Goal: Use online tool/utility: Utilize a website feature to perform a specific function

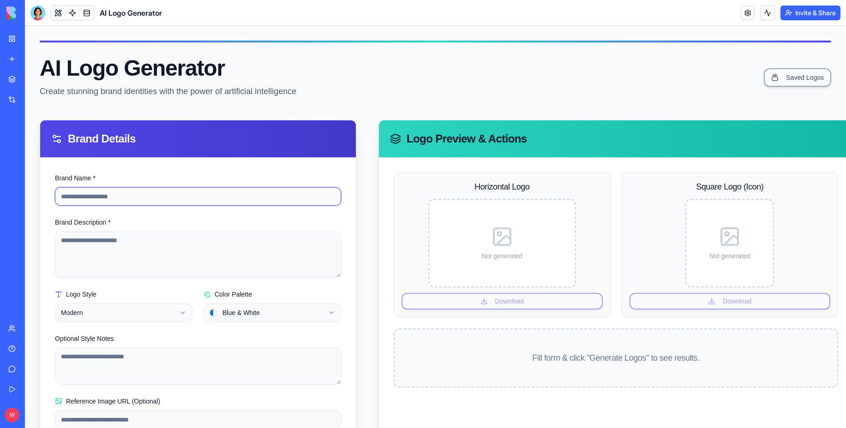
click at [142, 200] on input "Brand Name *" at bounding box center [198, 196] width 286 height 18
type input "*********"
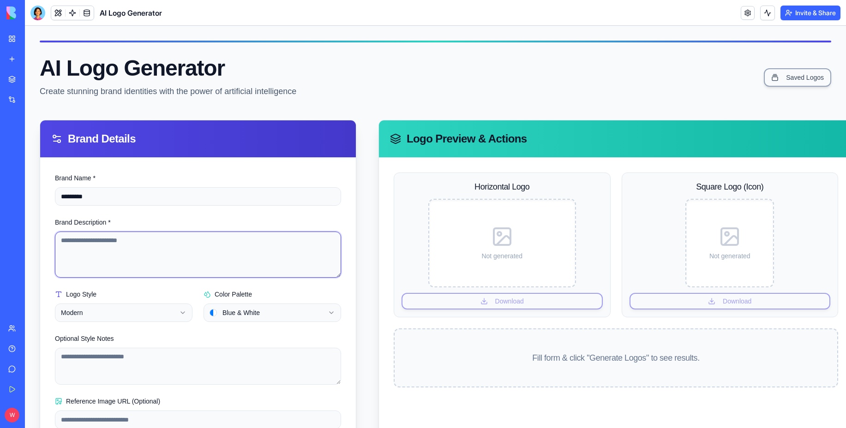
click at [114, 249] on textarea "Brand Description *" at bounding box center [198, 255] width 286 height 46
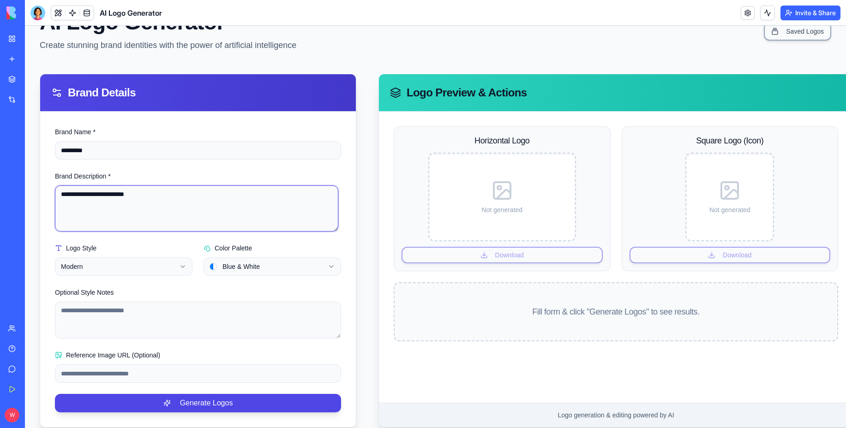
scroll to position [67, 0]
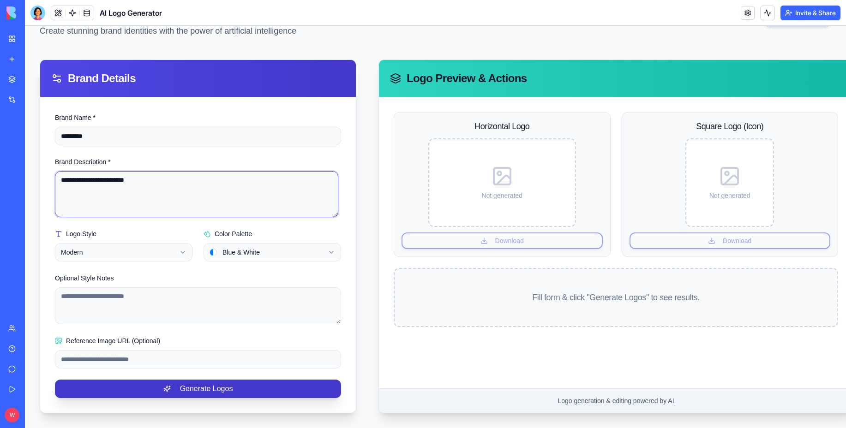
type textarea "**********"
click at [180, 381] on button "Generate Logos" at bounding box center [198, 389] width 286 height 18
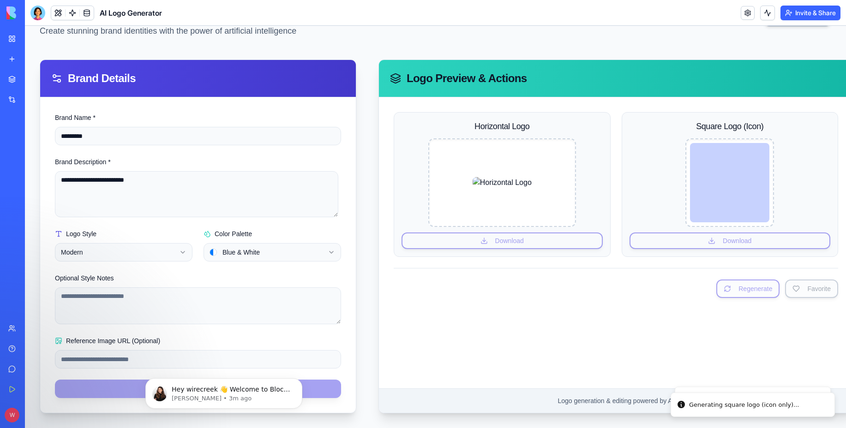
scroll to position [0, 0]
click at [484, 188] on img at bounding box center [502, 182] width 59 height 11
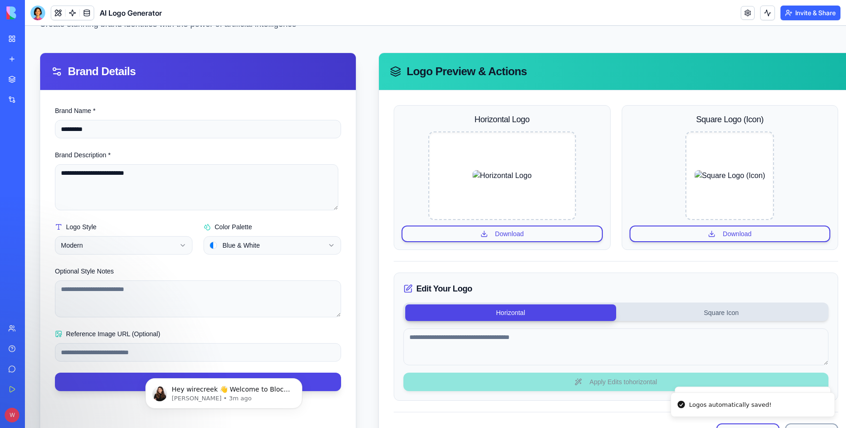
click at [493, 231] on button "Download" at bounding box center [502, 234] width 201 height 17
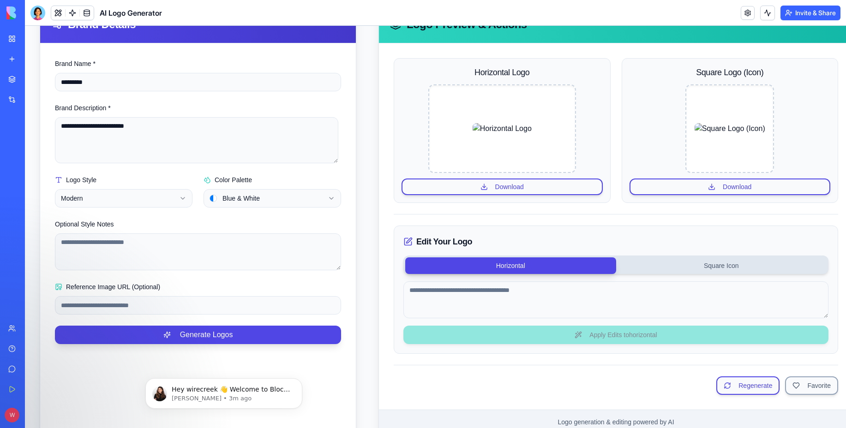
scroll to position [143, 0]
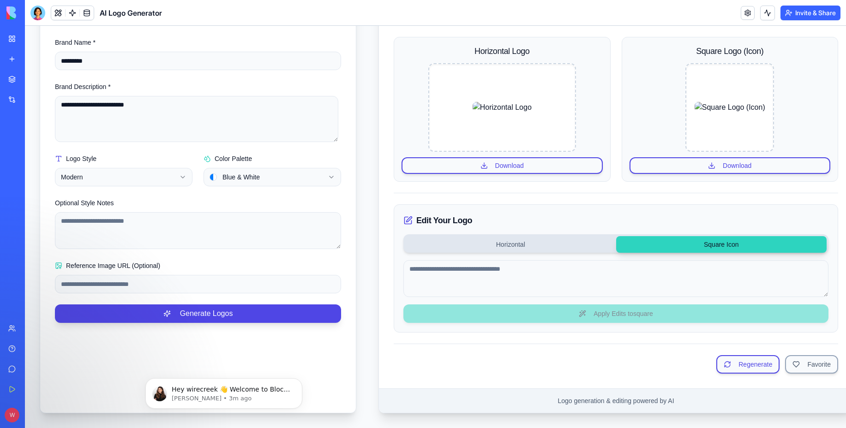
click at [687, 242] on button "Square Icon" at bounding box center [721, 244] width 211 height 17
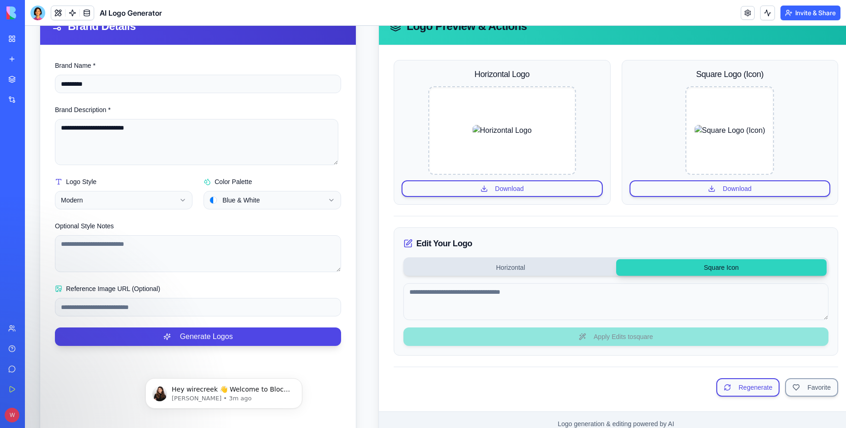
scroll to position [96, 0]
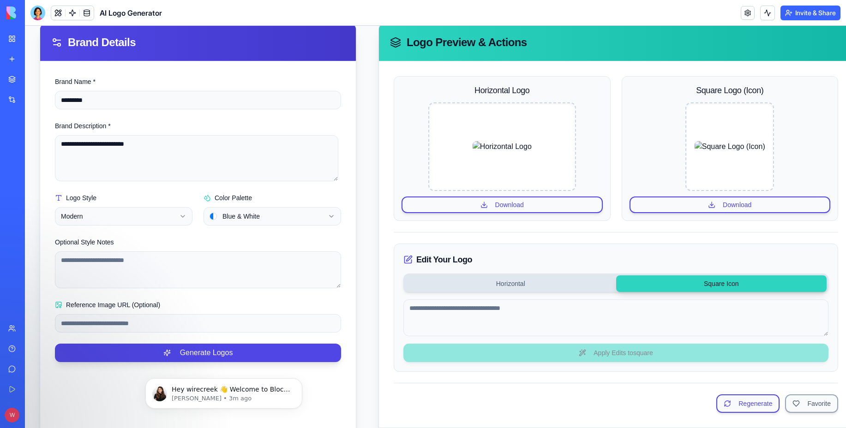
click at [498, 290] on button "Horizontal" at bounding box center [510, 284] width 211 height 17
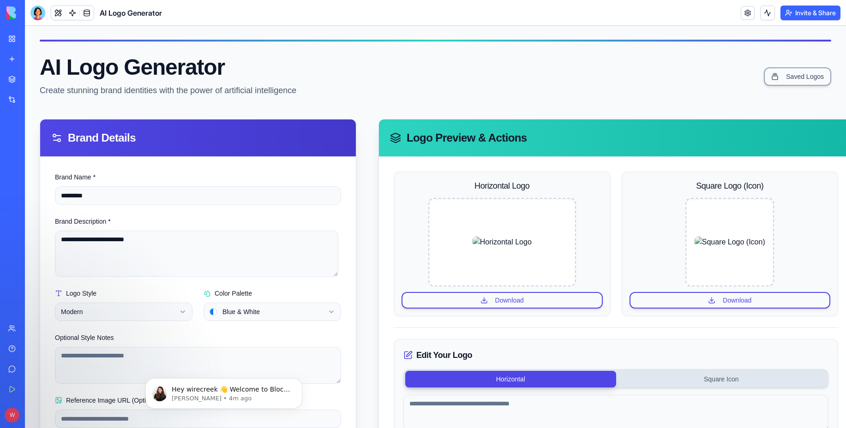
scroll to position [0, 0]
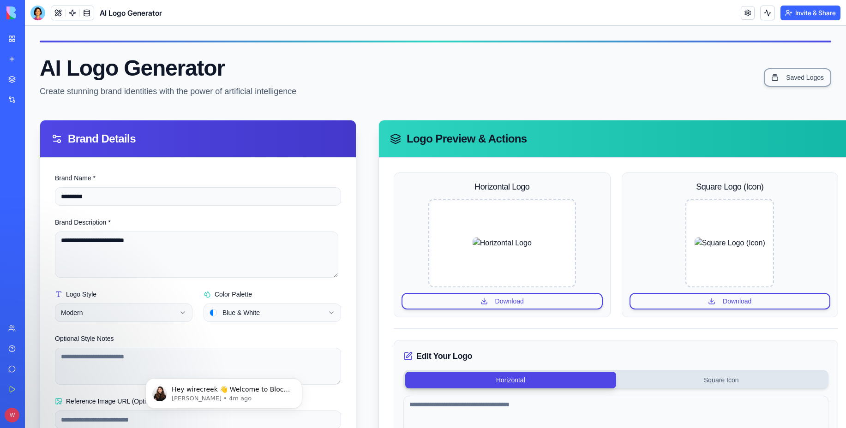
click at [11, 43] on link "My Workspace" at bounding box center [21, 39] width 37 height 18
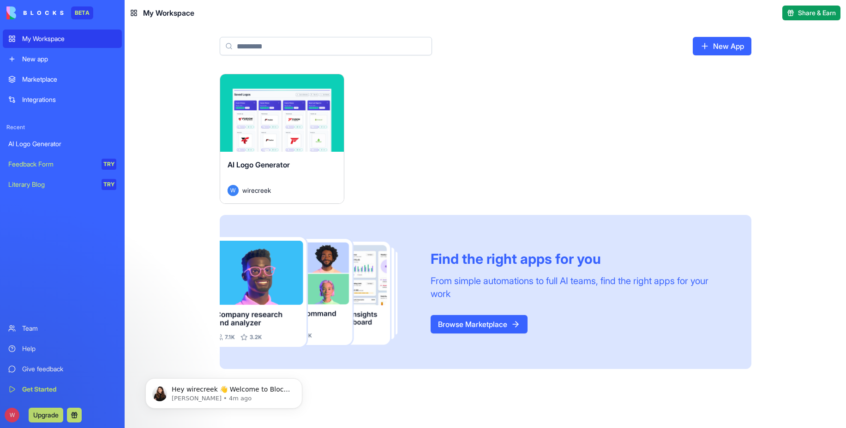
click at [34, 72] on link "Marketplace" at bounding box center [62, 79] width 119 height 18
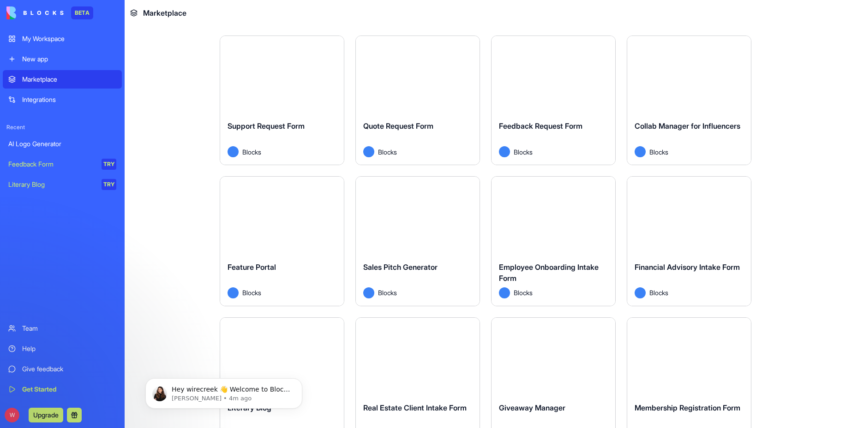
scroll to position [646, 0]
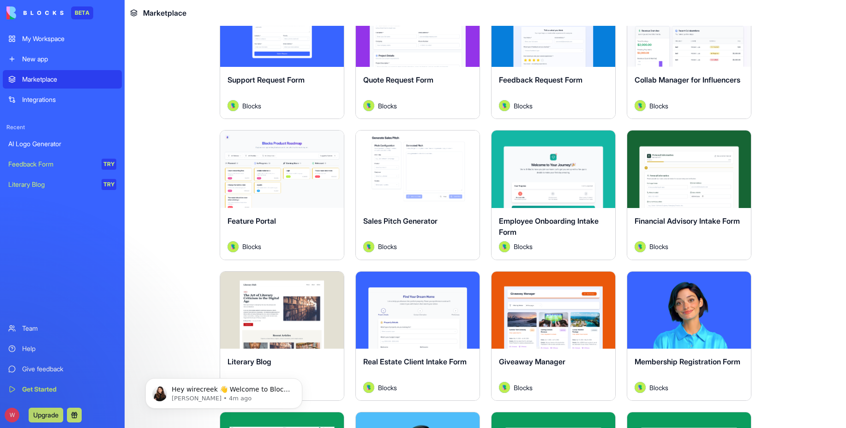
click at [290, 197] on div "Explore" at bounding box center [282, 170] width 124 height 78
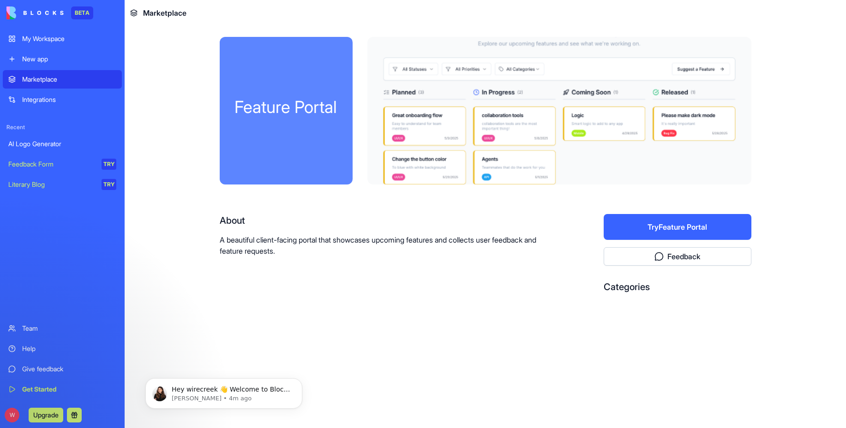
click at [56, 14] on img at bounding box center [34, 12] width 57 height 13
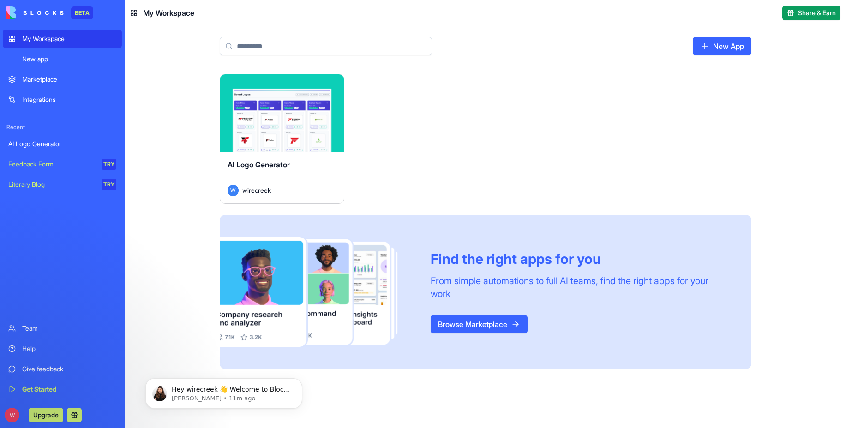
drag, startPoint x: 572, startPoint y: 120, endPoint x: 556, endPoint y: 116, distance: 15.6
click at [571, 120] on div "Launch AI Logo Generator W wirecreek Find the right apps for you From simple au…" at bounding box center [486, 221] width 532 height 295
